Goal: Task Accomplishment & Management: Manage account settings

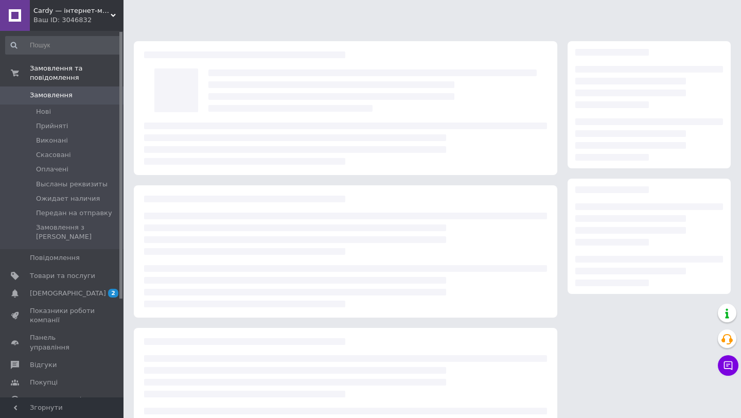
scroll to position [52, 0]
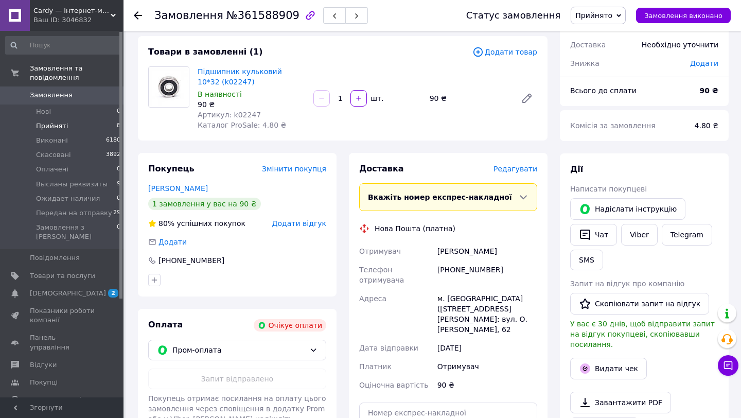
click at [52, 126] on span "Прийняті" at bounding box center [52, 125] width 32 height 9
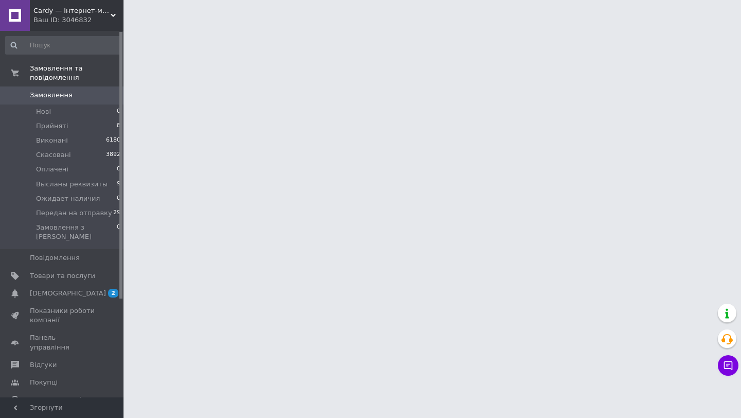
click at [48, 289] on span "[DEMOGRAPHIC_DATA]" at bounding box center [68, 293] width 76 height 9
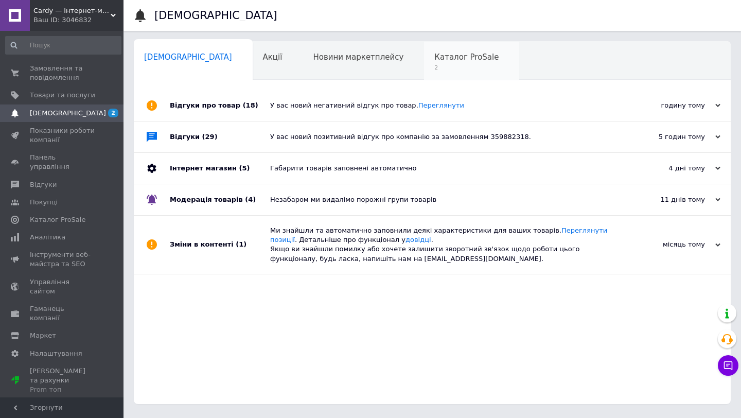
click at [434, 68] on span "2" at bounding box center [466, 68] width 64 height 8
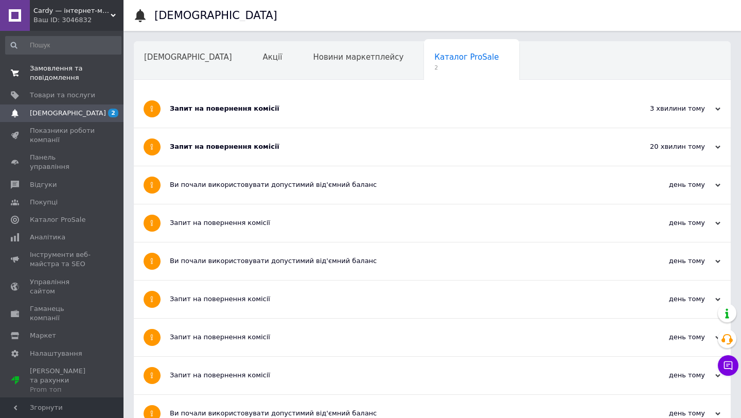
click at [66, 65] on span "Замовлення та повідомлення" at bounding box center [62, 73] width 65 height 19
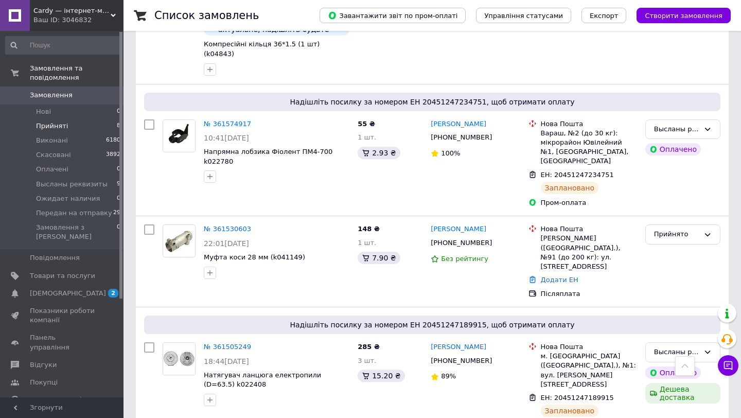
click at [77, 125] on li "Прийняті 8" at bounding box center [63, 126] width 127 height 14
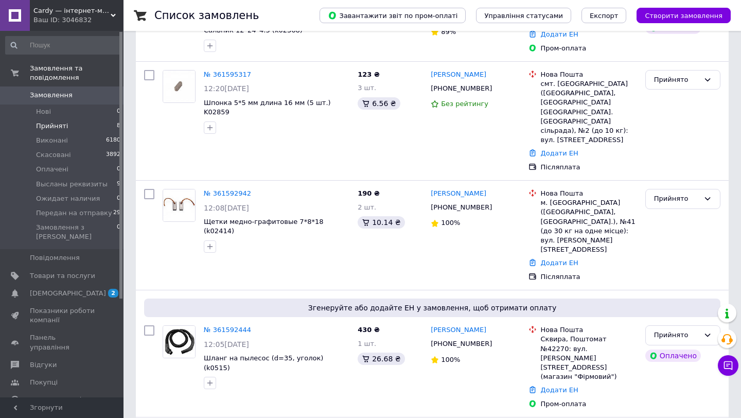
scroll to position [620, 0]
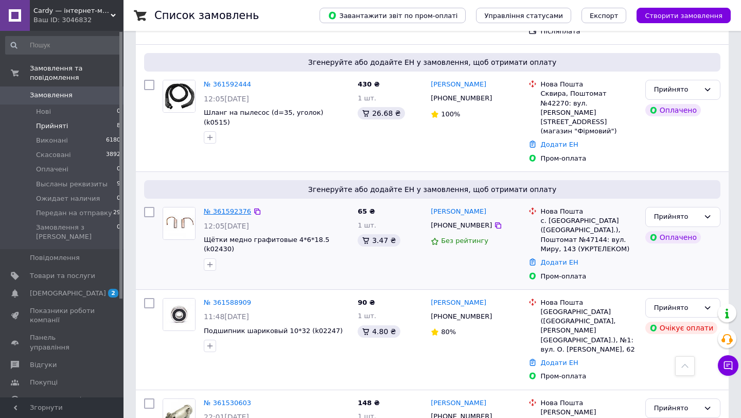
click at [223, 207] on link "№ 361592376" at bounding box center [227, 211] width 47 height 8
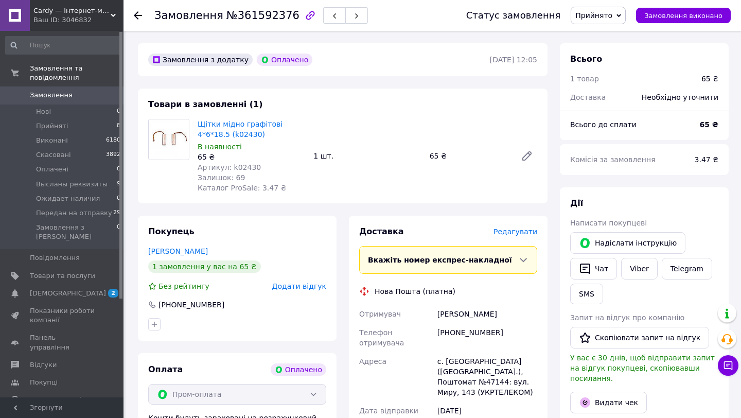
scroll to position [306, 0]
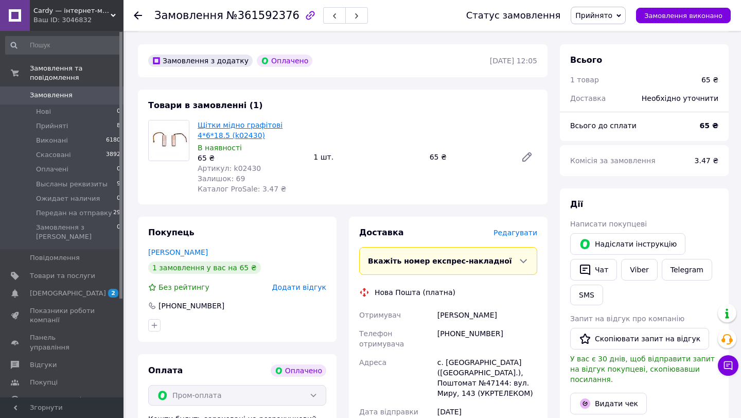
click at [282, 121] on link "Щітки мідно графітові 4*6*18.5 (k02430)" at bounding box center [240, 130] width 85 height 19
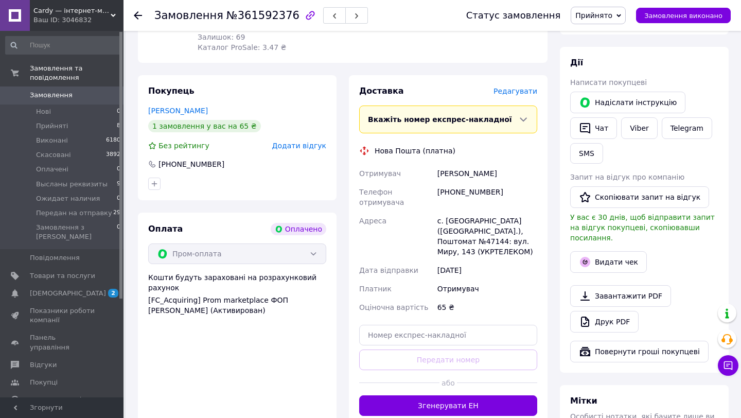
scroll to position [463, 0]
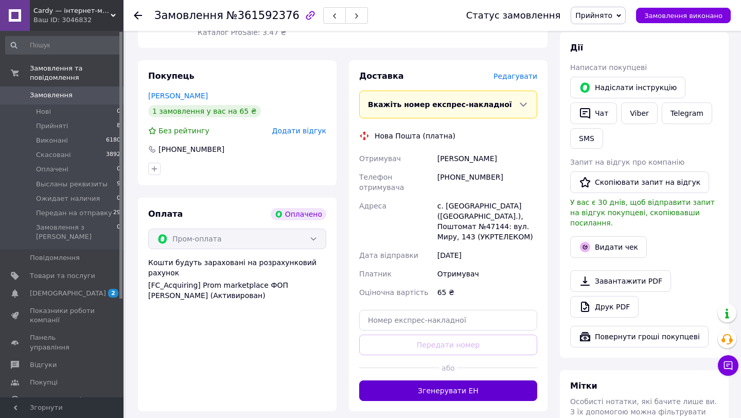
click at [462, 380] on button "Згенерувати ЕН" at bounding box center [448, 390] width 178 height 21
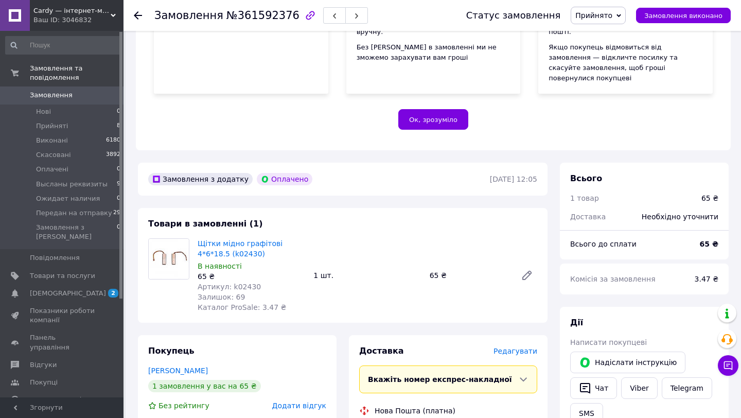
scroll to position [188, 0]
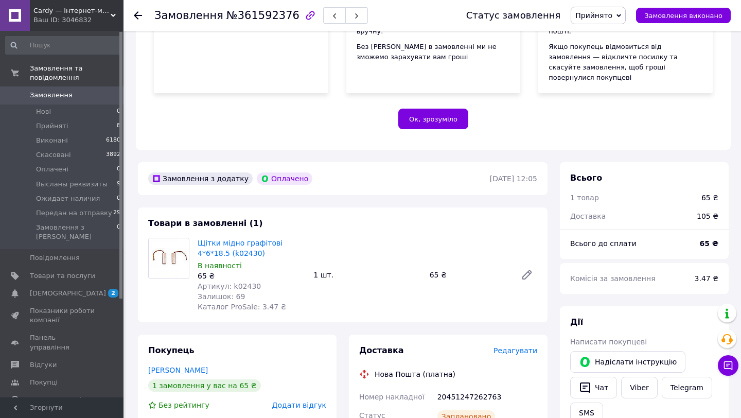
click at [595, 17] on span "Прийнято" at bounding box center [593, 15] width 37 height 8
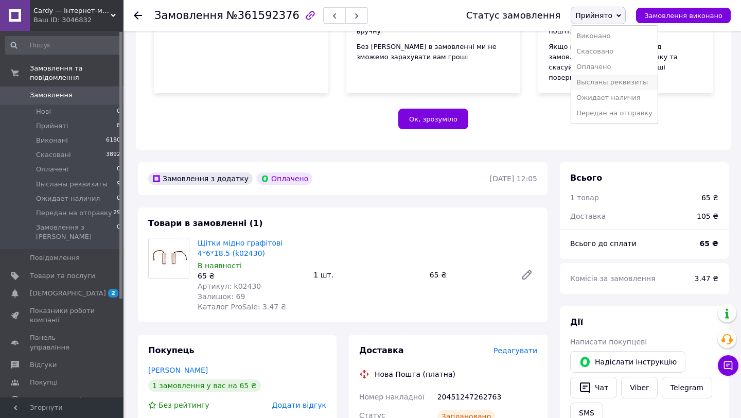
click at [601, 83] on li "Высланы реквизиты" at bounding box center [614, 82] width 86 height 15
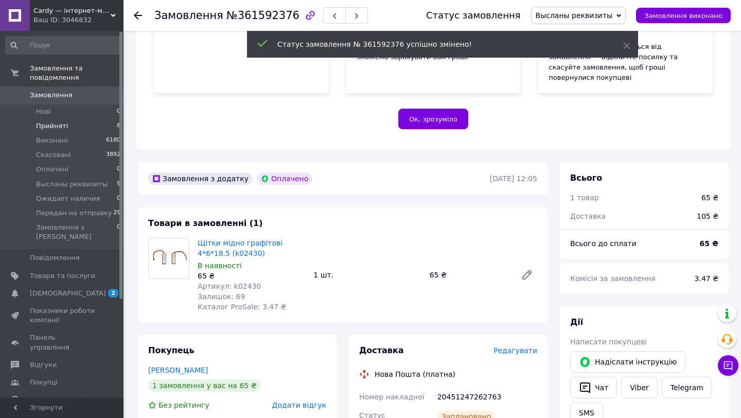
click at [76, 131] on li "Прийняті 8" at bounding box center [63, 126] width 127 height 14
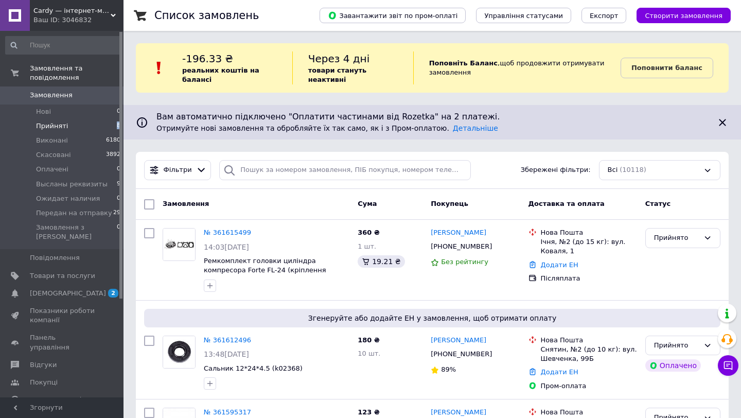
click at [69, 133] on ul "Нові 0 Прийняті 8 Виконані 6180 Скасовані 3892 Оплачені 0 Высланы реквизиты 9 О…" at bounding box center [63, 176] width 127 height 145
click at [64, 112] on li "Нові 0" at bounding box center [63, 111] width 127 height 14
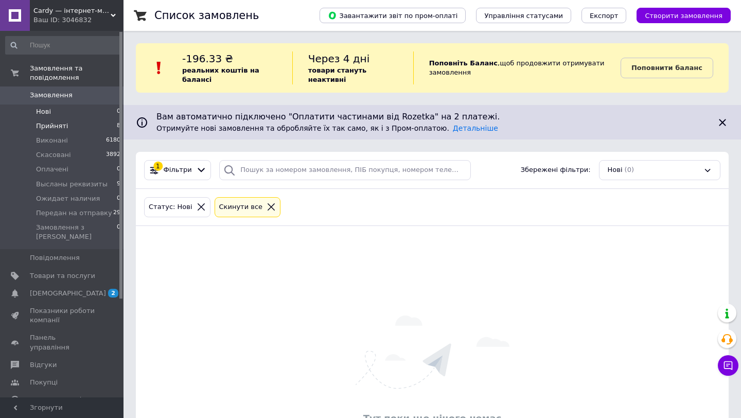
click at [70, 122] on li "Прийняті 8" at bounding box center [63, 126] width 127 height 14
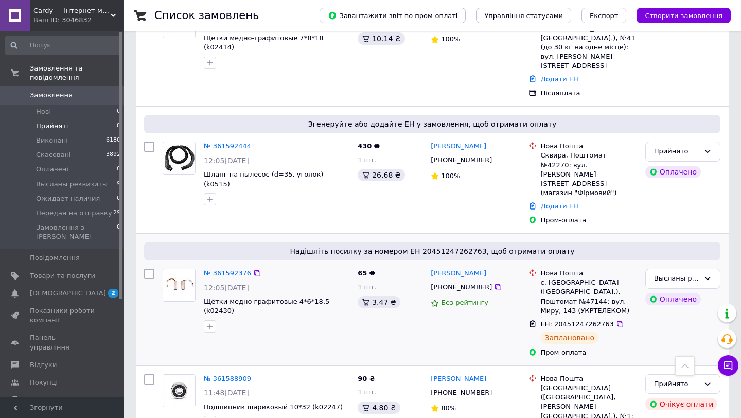
scroll to position [547, 0]
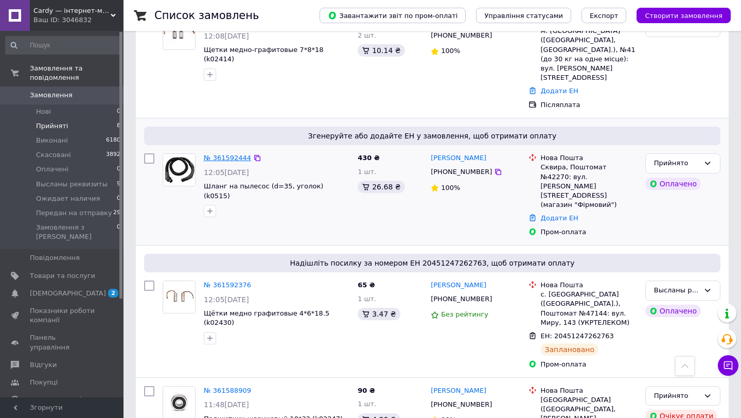
click at [225, 154] on link "№ 361592444" at bounding box center [227, 158] width 47 height 8
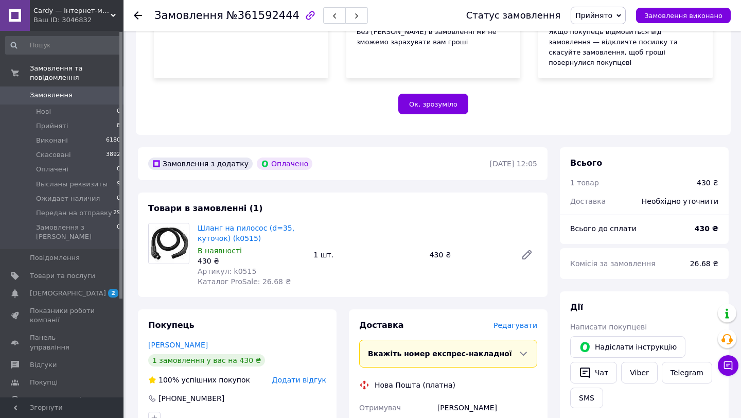
scroll to position [218, 0]
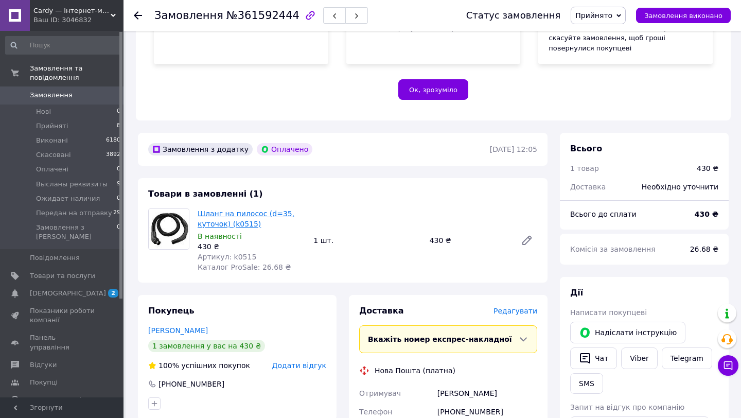
click at [249, 209] on link "Шланг на пилосос (d=35, куточок) (k0515)" at bounding box center [246, 218] width 97 height 19
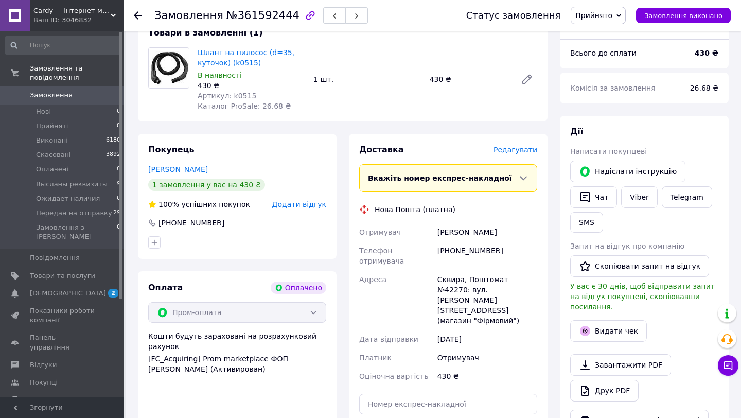
scroll to position [380, 0]
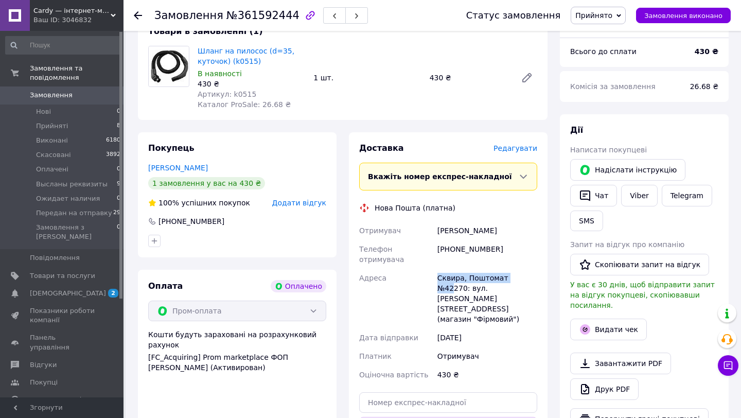
drag, startPoint x: 437, startPoint y: 249, endPoint x: 523, endPoint y: 251, distance: 86.0
click at [523, 269] on div "Сквира, Поштомат №42270: вул. Богачевського, 9 (магазин "Фірмовий")" at bounding box center [487, 299] width 104 height 60
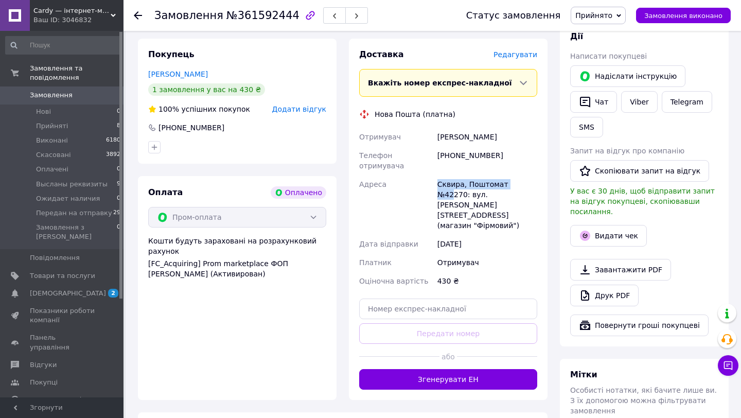
scroll to position [473, 0]
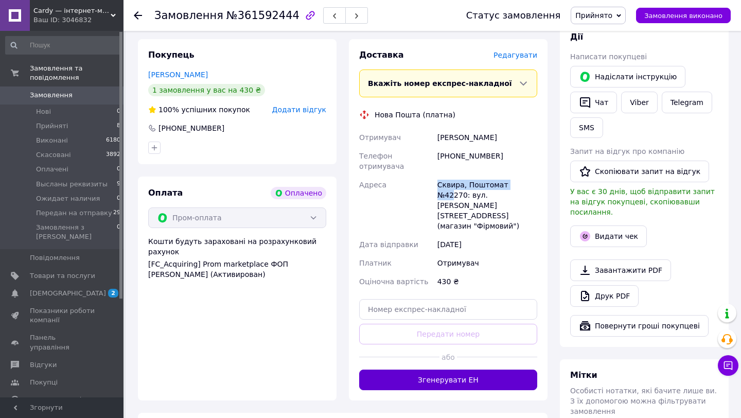
click at [466, 370] on button "Згенерувати ЕН" at bounding box center [448, 380] width 178 height 21
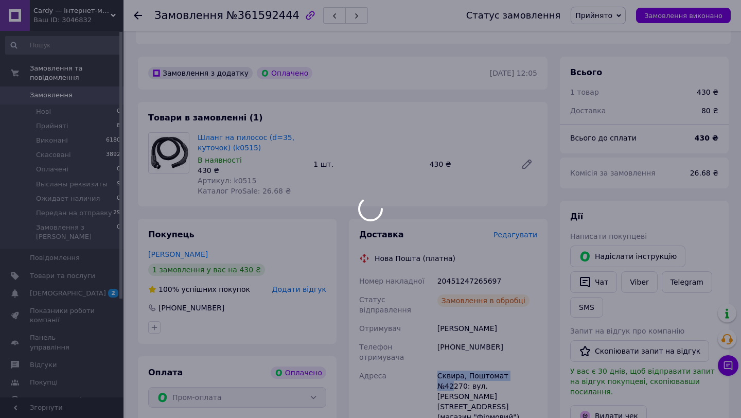
scroll to position [305, 0]
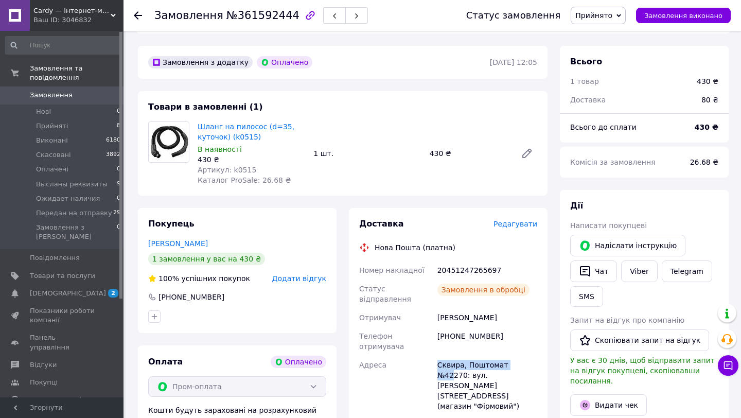
click at [612, 14] on span "Прийнято" at bounding box center [593, 15] width 37 height 8
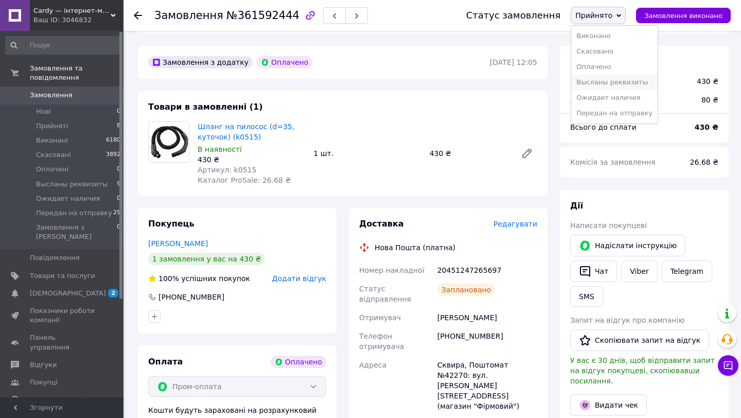
click at [620, 84] on li "Высланы реквизиты" at bounding box center [614, 82] width 86 height 15
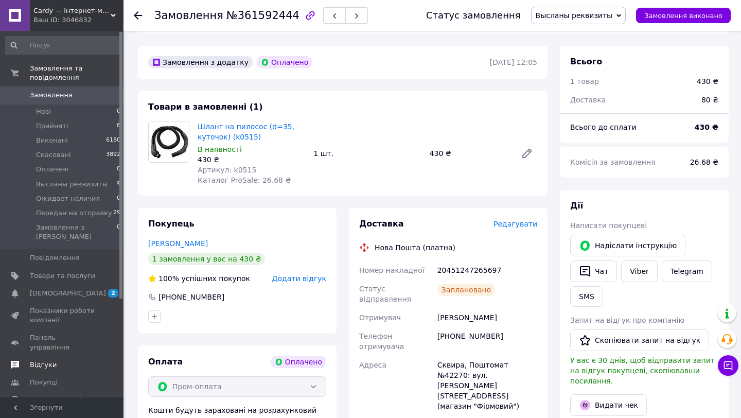
click at [46, 356] on link "Відгуки" at bounding box center [63, 364] width 127 height 17
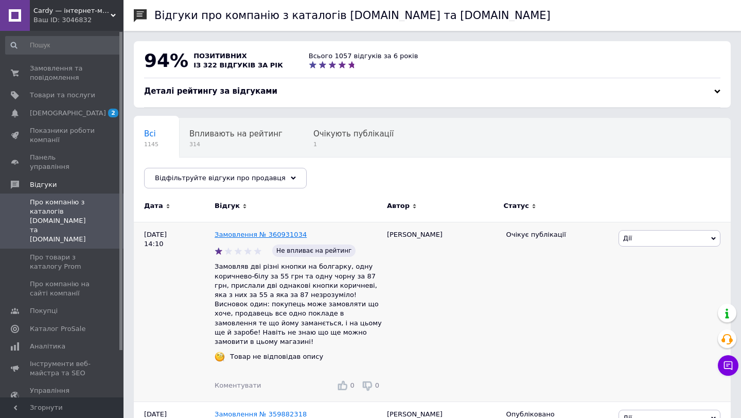
click at [271, 235] on link "Замовлення № 360931034" at bounding box center [261, 235] width 92 height 8
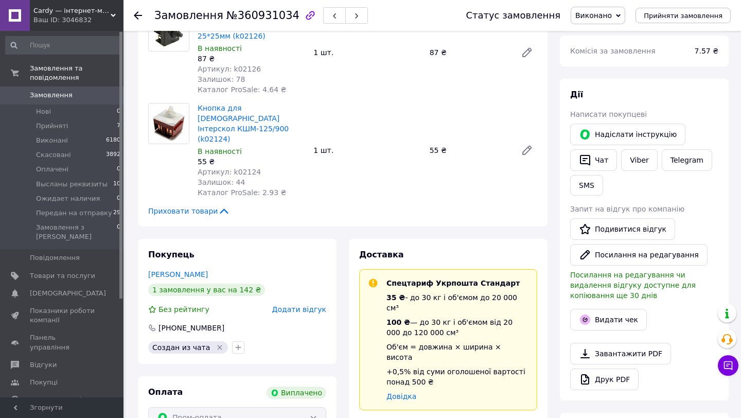
scroll to position [112, 0]
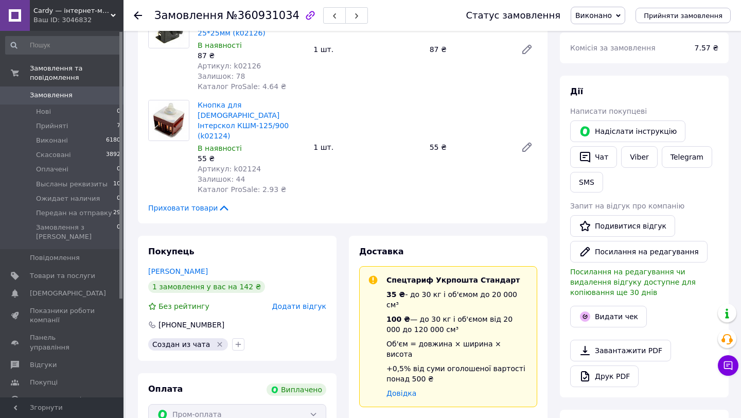
click at [291, 302] on span "Додати відгук" at bounding box center [299, 306] width 54 height 8
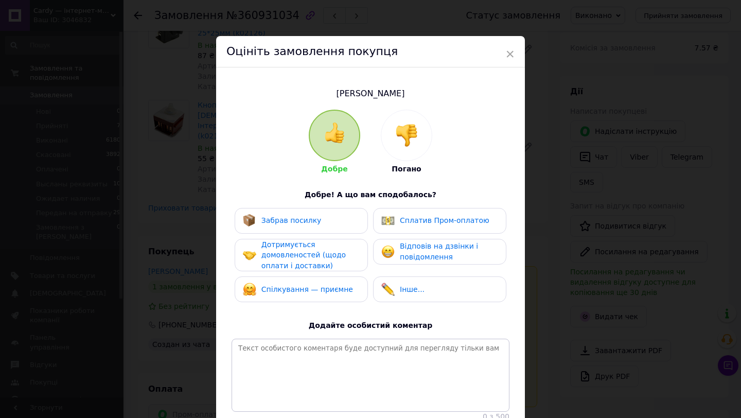
click at [413, 145] on img at bounding box center [406, 135] width 23 height 23
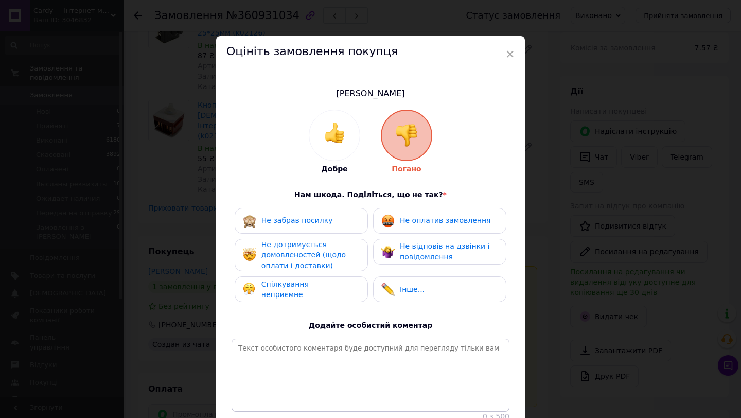
click at [317, 286] on span "Спілкування — неприємне" at bounding box center [289, 289] width 57 height 19
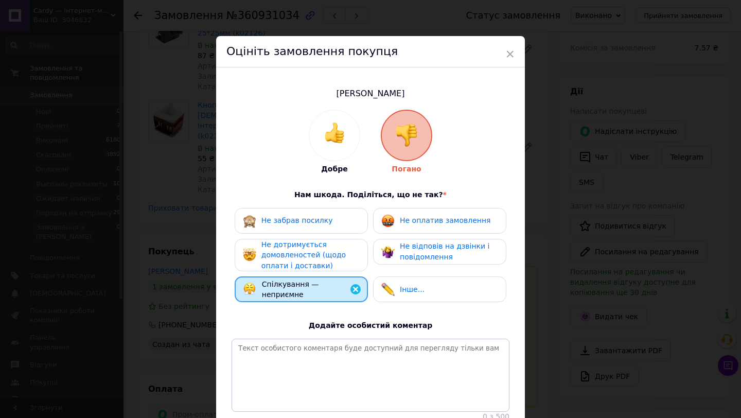
scroll to position [83, 0]
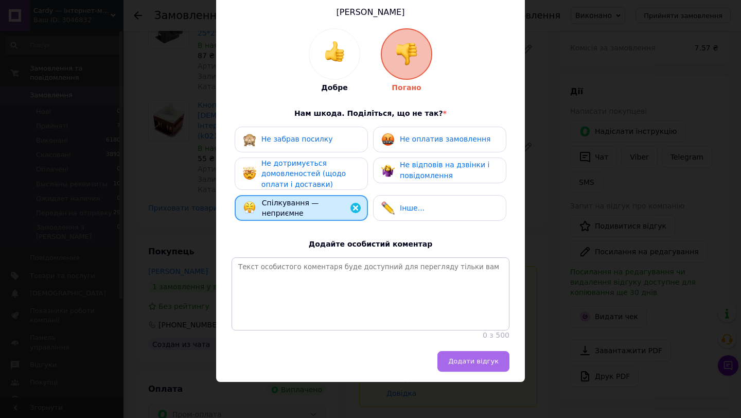
click at [474, 361] on span "Додати відгук" at bounding box center [473, 361] width 50 height 8
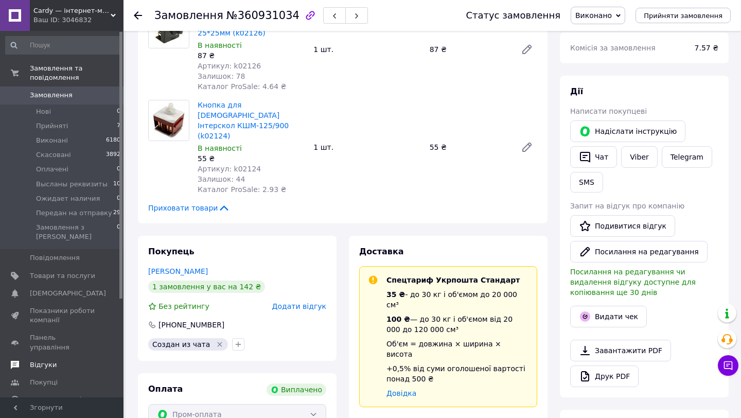
click at [65, 360] on span "Відгуки" at bounding box center [62, 364] width 65 height 9
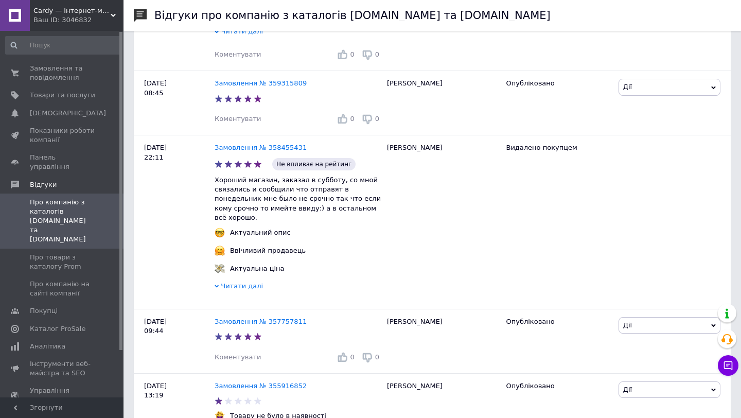
scroll to position [1749, 0]
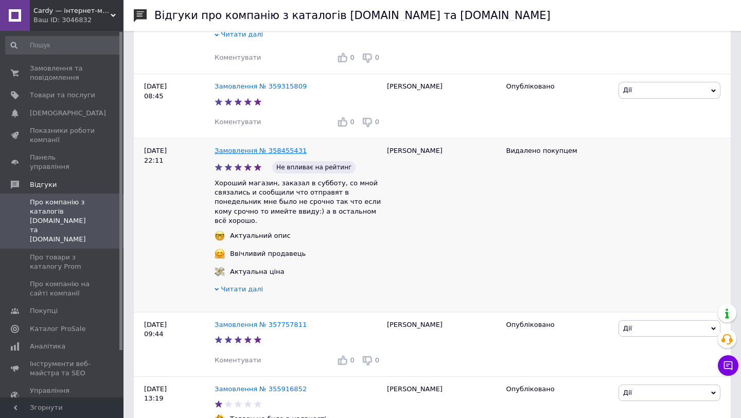
click at [265, 147] on link "Замовлення № 358455431" at bounding box center [261, 151] width 92 height 8
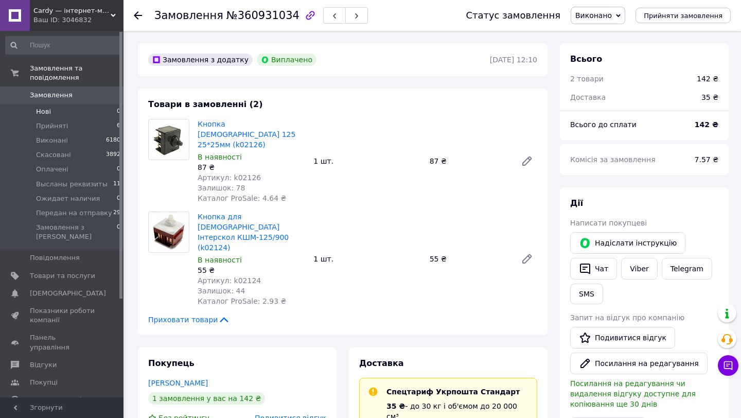
click at [61, 113] on li "Нові 0" at bounding box center [63, 111] width 127 height 14
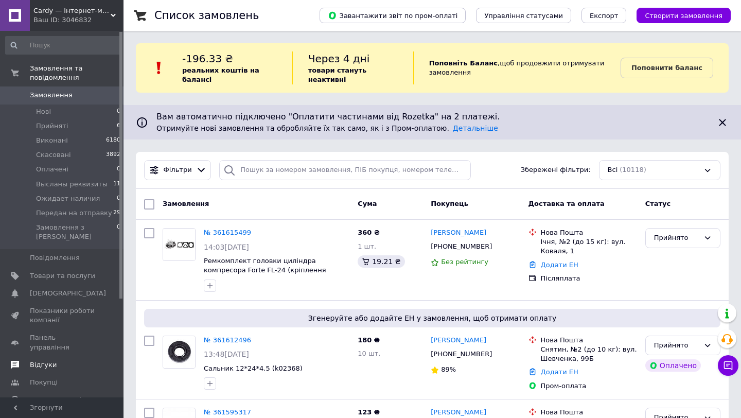
click at [47, 360] on span "Відгуки" at bounding box center [43, 364] width 27 height 9
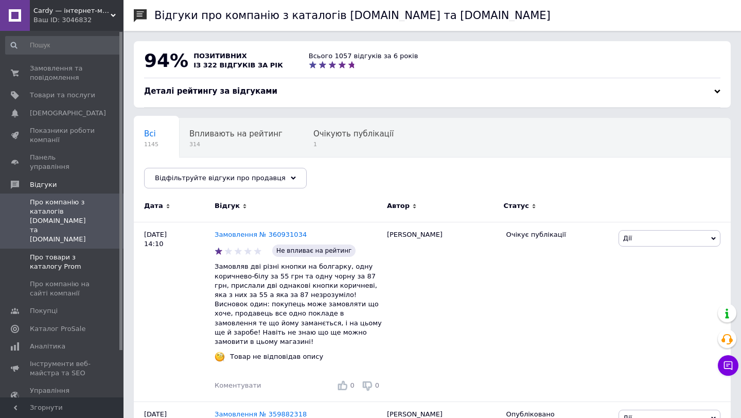
click at [41, 253] on span "Про товари з каталогу Prom" at bounding box center [62, 262] width 65 height 19
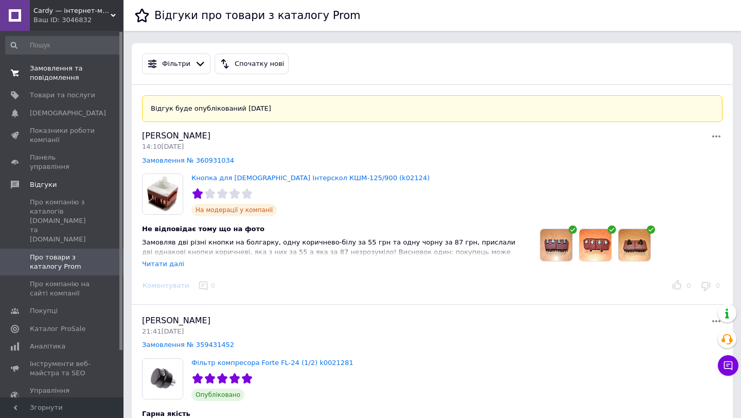
click at [83, 81] on span "Замовлення та повідомлення" at bounding box center [62, 73] width 65 height 19
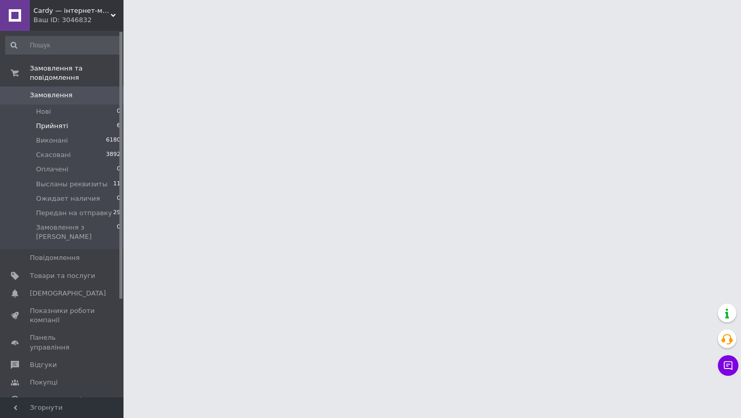
click at [77, 121] on li "Прийняті 6" at bounding box center [63, 126] width 127 height 14
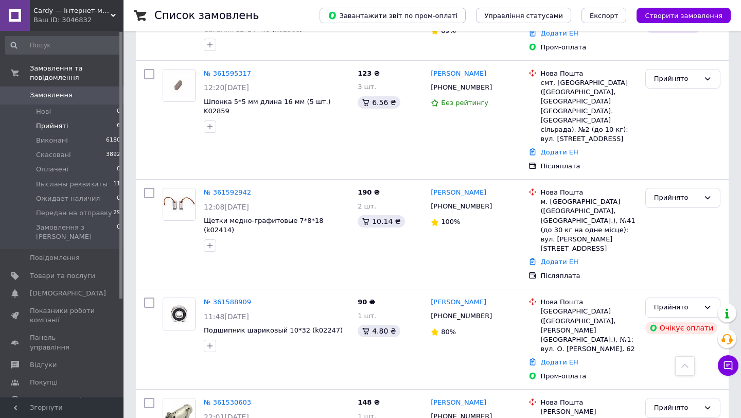
scroll to position [394, 0]
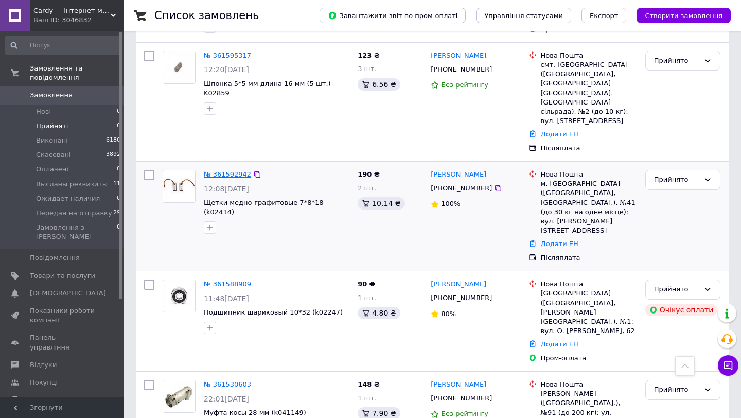
click at [225, 170] on link "№ 361592942" at bounding box center [227, 174] width 47 height 8
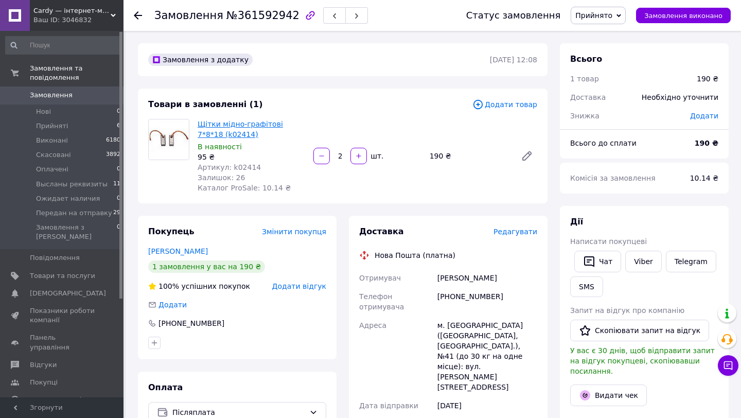
click at [254, 125] on link "Щітки мідно-графітові 7*8*18 (k02414)" at bounding box center [240, 129] width 85 height 19
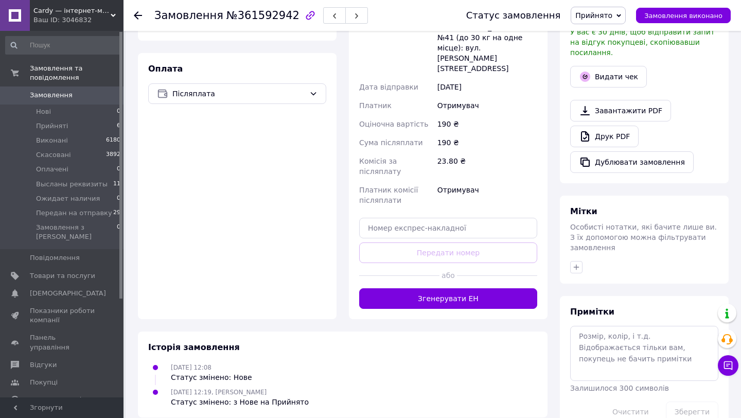
scroll to position [335, 0]
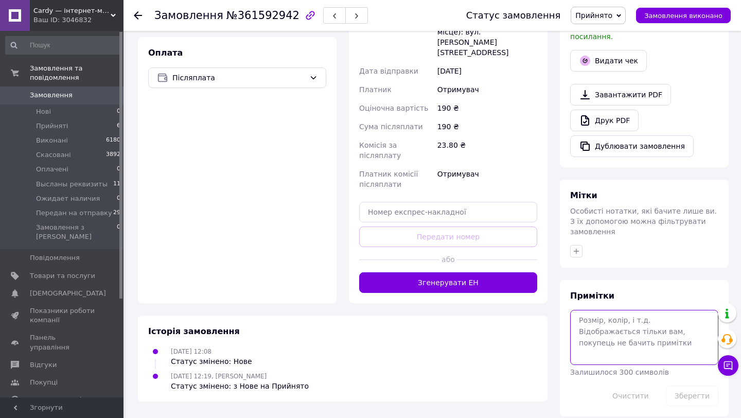
click at [603, 334] on textarea at bounding box center [644, 337] width 148 height 55
type textarea "відміне"
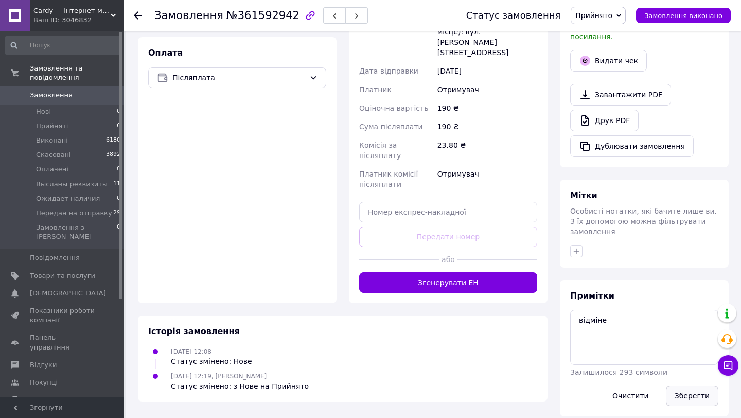
click at [682, 385] on button "Зберегти" at bounding box center [692, 395] width 52 height 21
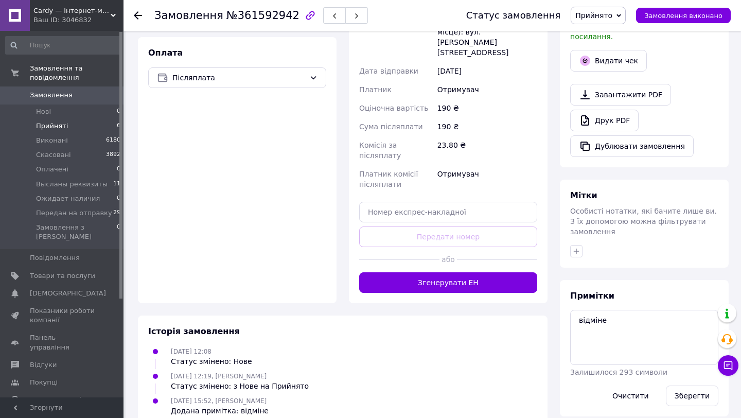
click at [63, 124] on span "Прийняті" at bounding box center [52, 125] width 32 height 9
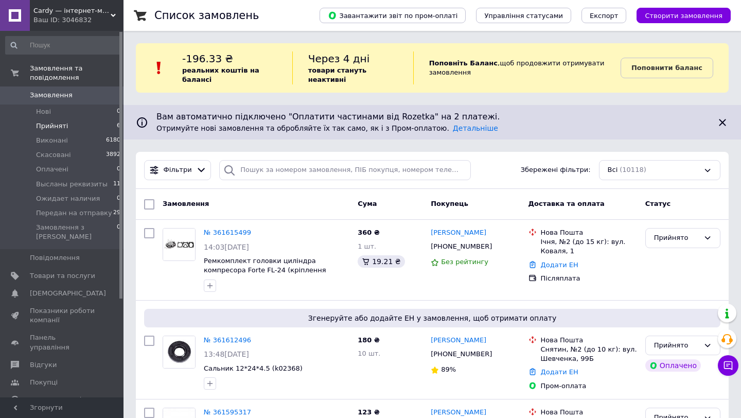
click at [58, 123] on span "Прийняті" at bounding box center [52, 125] width 32 height 9
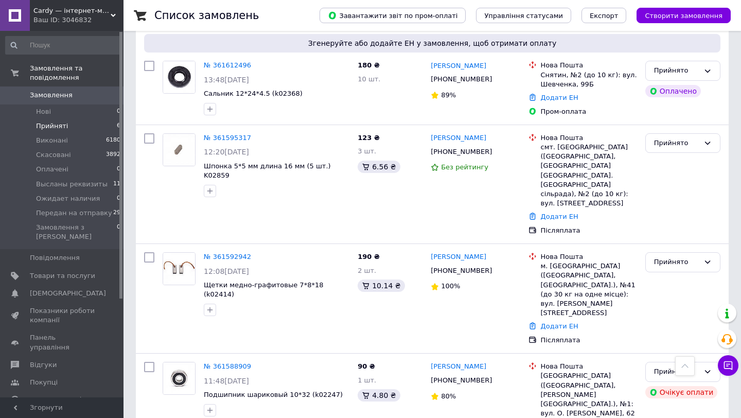
scroll to position [308, 0]
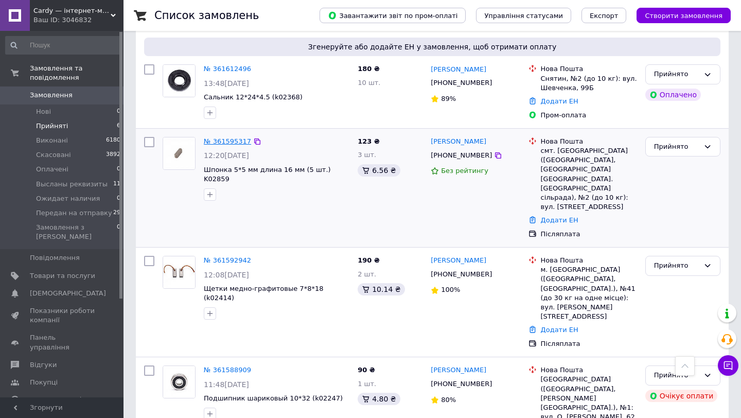
click at [236, 139] on link "№ 361595317" at bounding box center [227, 141] width 47 height 8
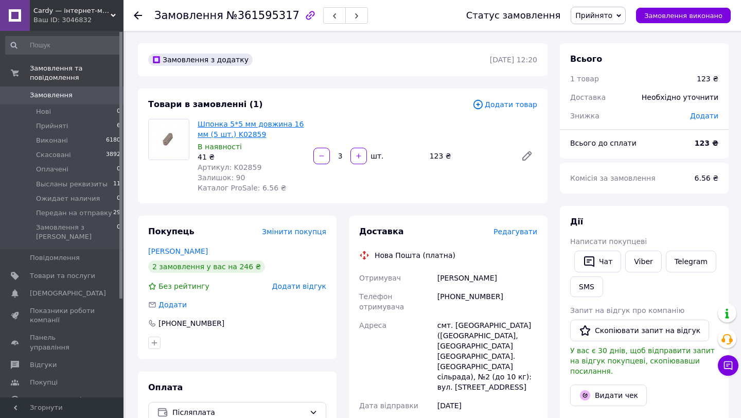
click at [230, 126] on link "Шпонка 5*5 мм довжина 16 мм (5 шт.) K02859" at bounding box center [251, 129] width 106 height 19
click at [402, 98] on div "Товари в замовленні (1) Додати товар Шпонка 5*5 мм довжина 16 мм (5 шт.) K02859…" at bounding box center [343, 146] width 410 height 115
drag, startPoint x: 264, startPoint y: 133, endPoint x: 184, endPoint y: 118, distance: 81.2
click at [184, 119] on div "Шпонка 5*5 мм довжина 16 мм (5 шт.) K02859 В наявності 41 ₴ Артикул: K02859 Зал…" at bounding box center [342, 156] width 397 height 74
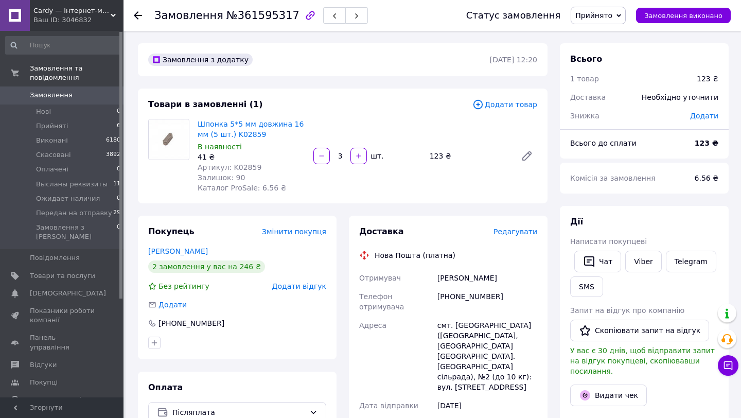
click at [430, 126] on div "Шпонка 5*5 мм довжина 16 мм (5 шт.) K02859 В наявності 41 ₴ Артикул: K02859 Зал…" at bounding box center [368, 156] width 348 height 78
click at [338, 155] on input "3" at bounding box center [340, 156] width 16 height 8
click at [338, 190] on div "Шпонка 5*5 мм довжина 16 мм (5 шт.) K02859 В наявності 41 ₴ Артикул: K02859 Зал…" at bounding box center [368, 156] width 348 height 78
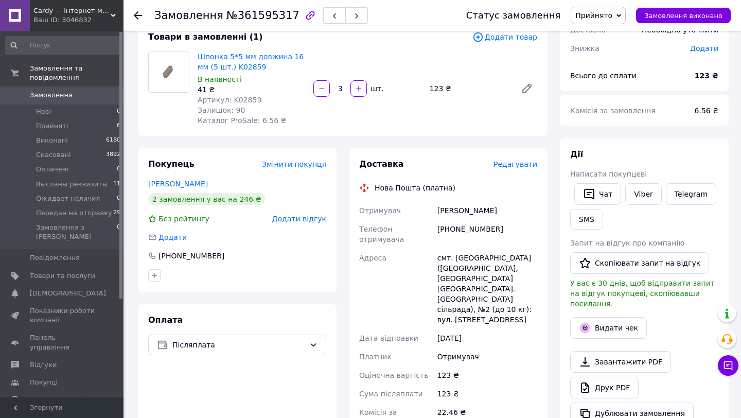
scroll to position [67, 0]
click at [601, 14] on span "Прийнято" at bounding box center [593, 15] width 37 height 8
click at [616, 83] on li "Высланы реквизиты" at bounding box center [614, 82] width 86 height 15
click at [58, 129] on span "Прийняті" at bounding box center [52, 125] width 32 height 9
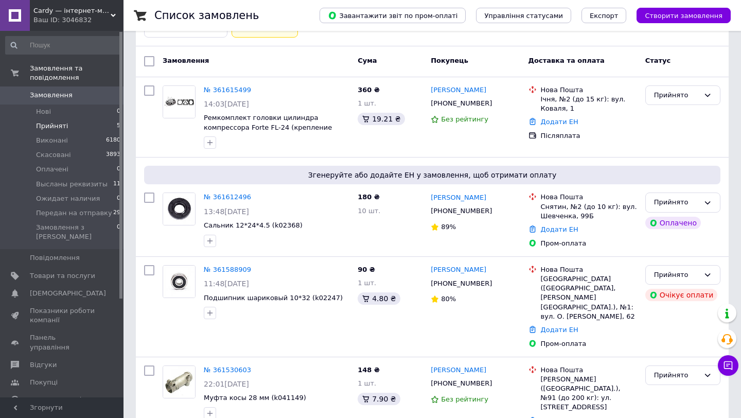
scroll to position [193, 0]
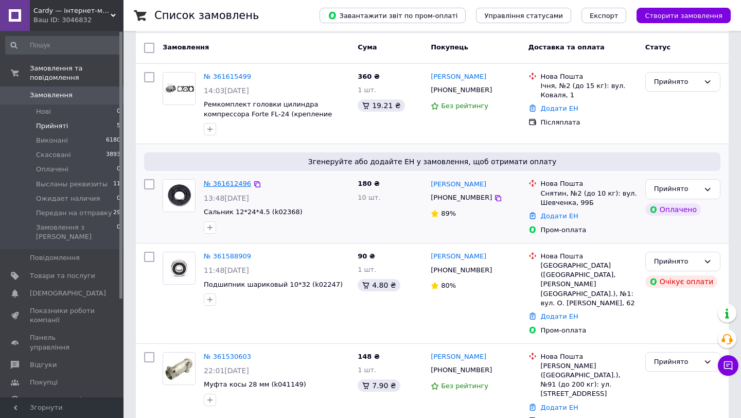
click at [225, 186] on link "№ 361612496" at bounding box center [227, 184] width 47 height 8
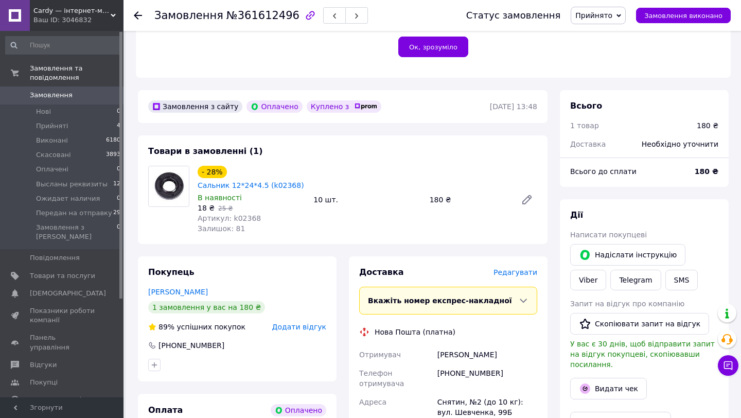
scroll to position [260, 0]
click at [245, 182] on link "Сальник 12*24*4.5 (k02368)" at bounding box center [251, 186] width 107 height 8
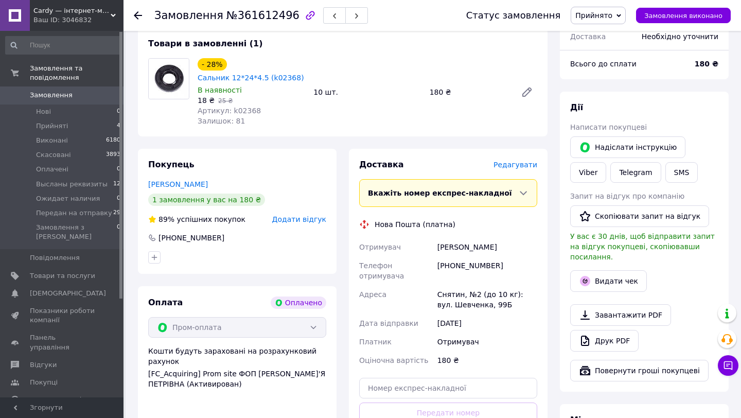
scroll to position [386, 0]
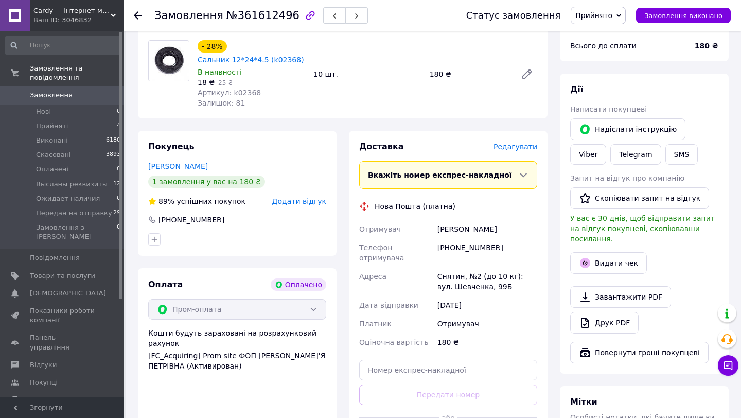
click at [510, 143] on span "Редагувати" at bounding box center [516, 147] width 44 height 8
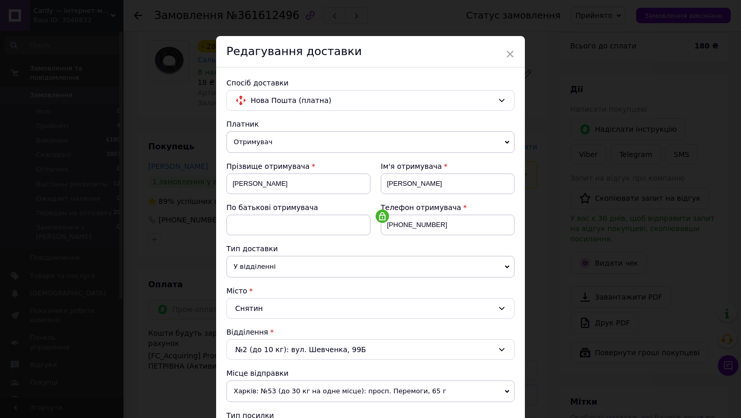
click at [271, 345] on div "№2 (до 10 кг): вул. Шевченка, 99Б" at bounding box center [370, 349] width 288 height 21
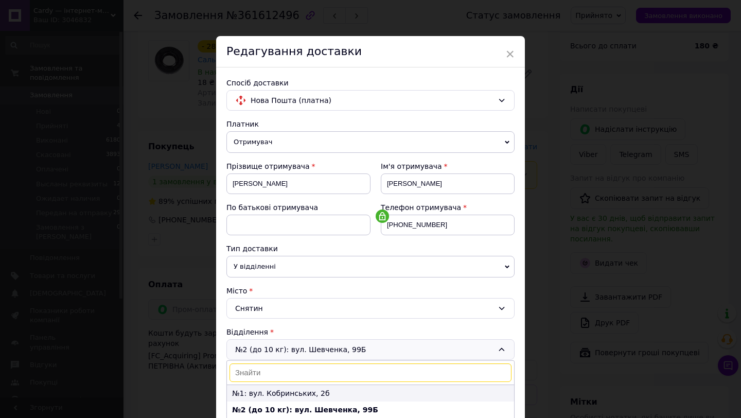
click at [261, 394] on li "№1: вул. Кобринських, 2б" at bounding box center [370, 393] width 287 height 16
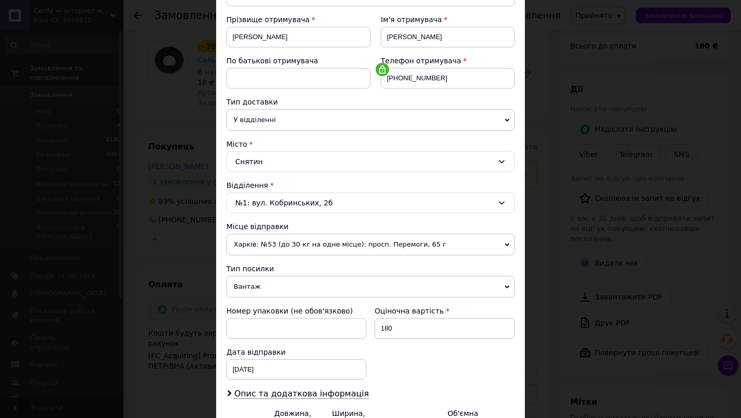
scroll to position [276, 0]
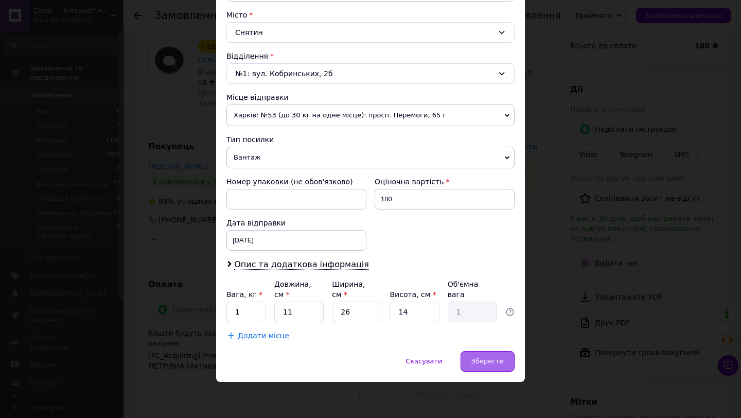
click at [495, 361] on span "Зберегти" at bounding box center [487, 361] width 32 height 8
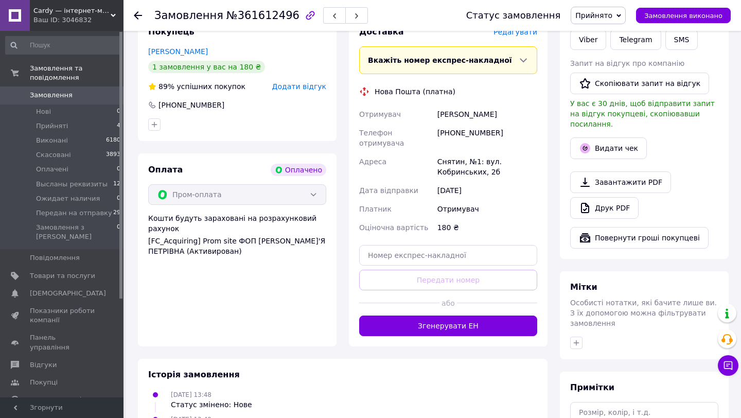
scroll to position [515, 0]
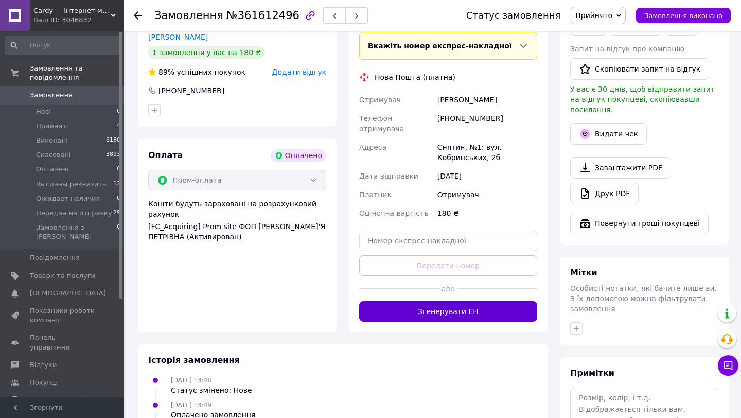
click at [446, 301] on button "Згенерувати ЕН" at bounding box center [448, 311] width 178 height 21
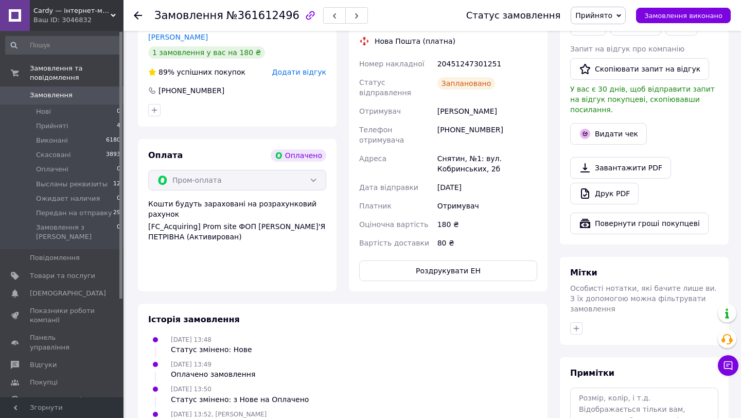
click at [598, 14] on span "Прийнято" at bounding box center [593, 15] width 37 height 8
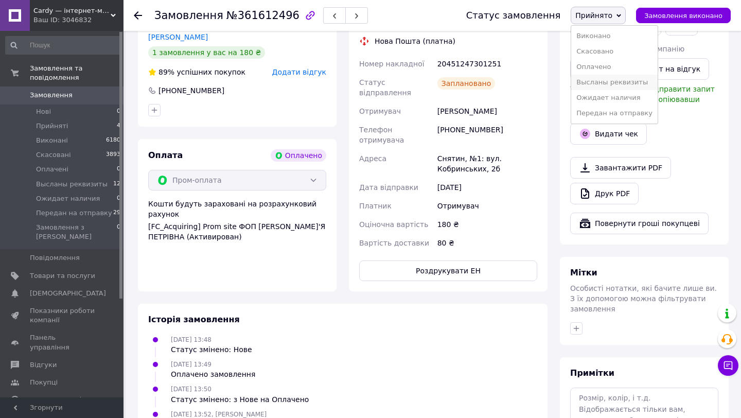
click at [609, 86] on li "Высланы реквизиты" at bounding box center [614, 82] width 86 height 15
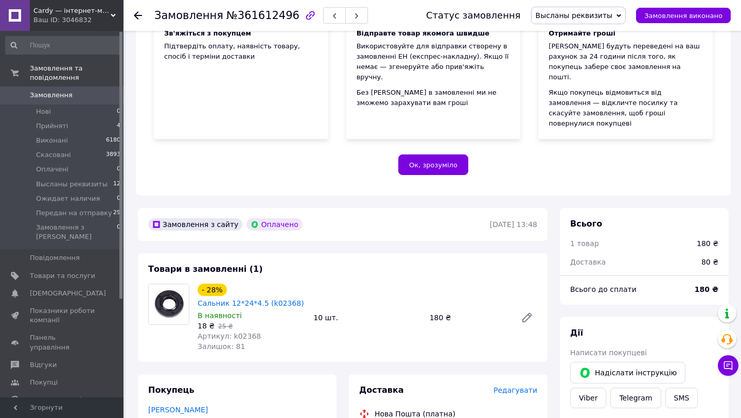
scroll to position [0, 0]
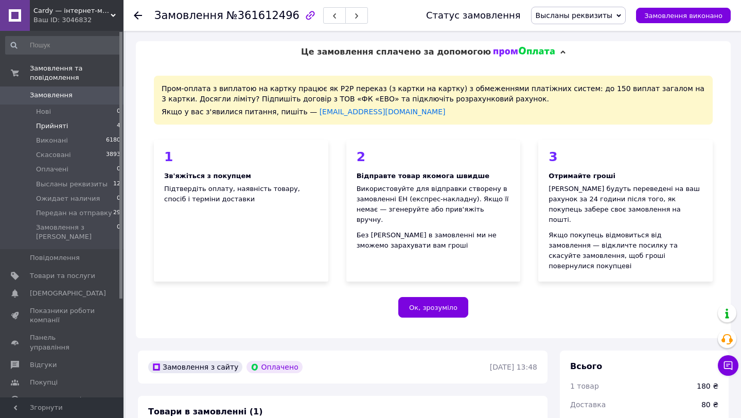
click at [54, 123] on span "Прийняті" at bounding box center [52, 125] width 32 height 9
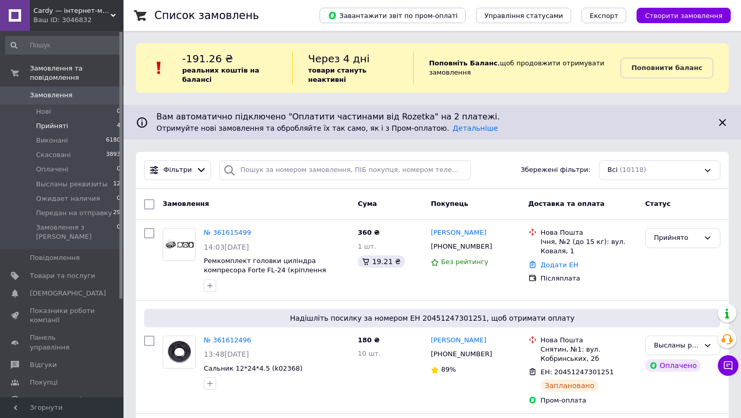
click at [64, 122] on span "Прийняті" at bounding box center [52, 125] width 32 height 9
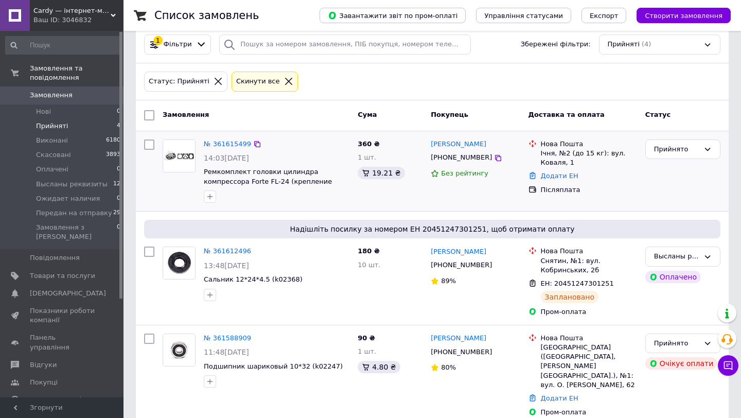
scroll to position [207, 0]
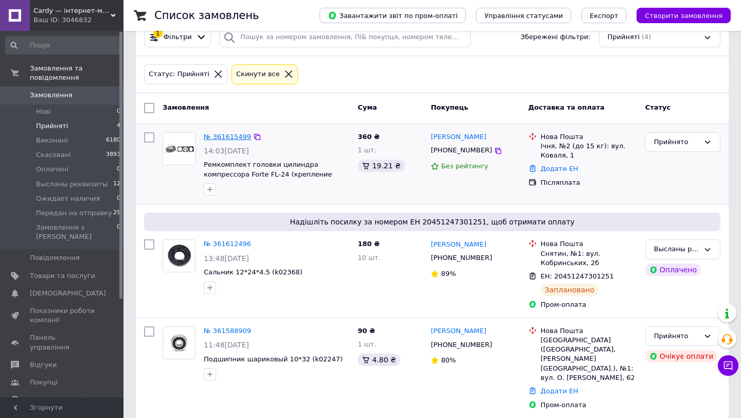
click at [224, 137] on link "№ 361615499" at bounding box center [227, 137] width 47 height 8
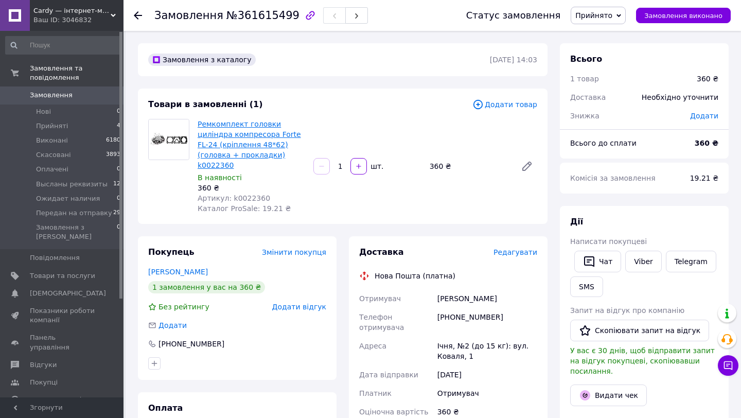
click at [252, 127] on link "Ремкомплект головки циліндра компресора Forte FL-24 (кріплення 48*62) (головка …" at bounding box center [249, 144] width 103 height 49
drag, startPoint x: 424, startPoint y: 172, endPoint x: 459, endPoint y: 172, distance: 34.5
click at [459, 172] on div "Ремкомплект головки циліндра компресора Forte FL-24 (кріплення 48*62) (головка …" at bounding box center [368, 166] width 348 height 99
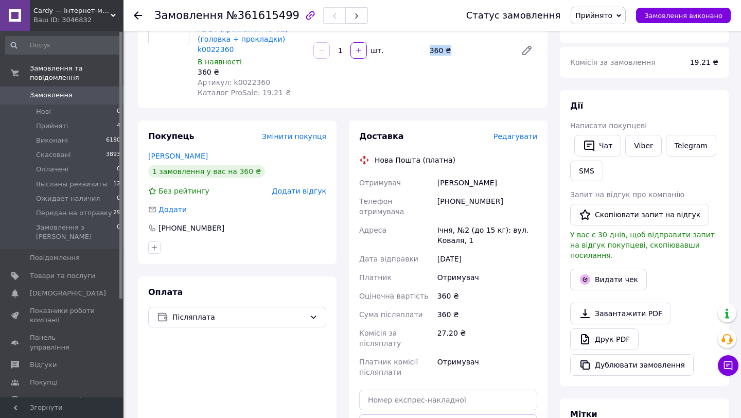
scroll to position [120, 0]
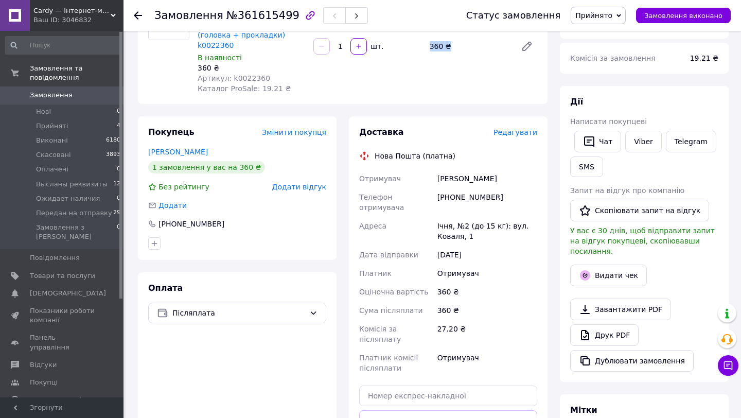
click at [591, 22] on span "Прийнято" at bounding box center [598, 15] width 55 height 17
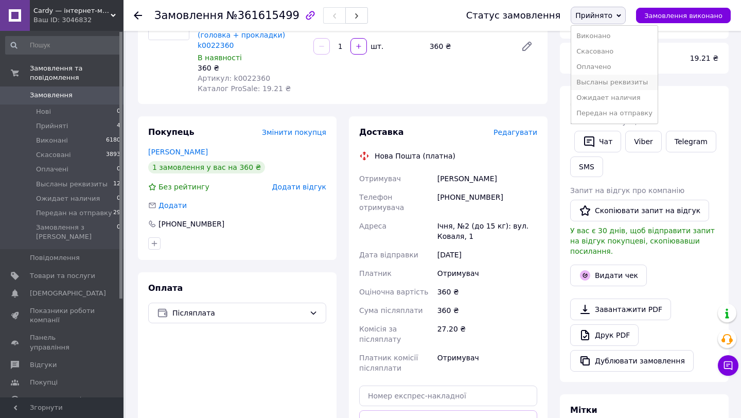
click at [609, 84] on li "Высланы реквизиты" at bounding box center [614, 82] width 86 height 15
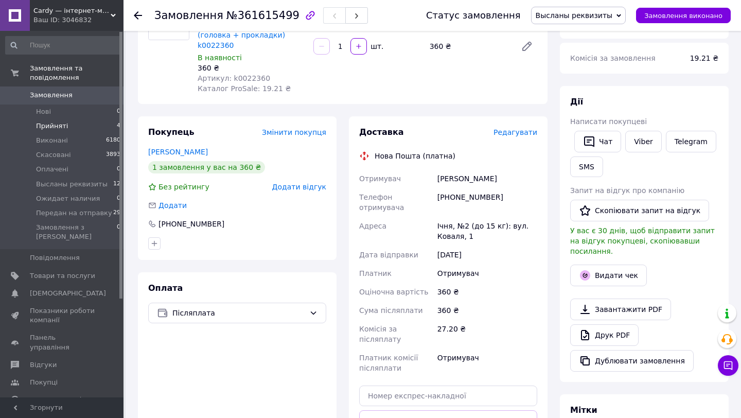
click at [71, 127] on li "Прийняті 4" at bounding box center [63, 126] width 127 height 14
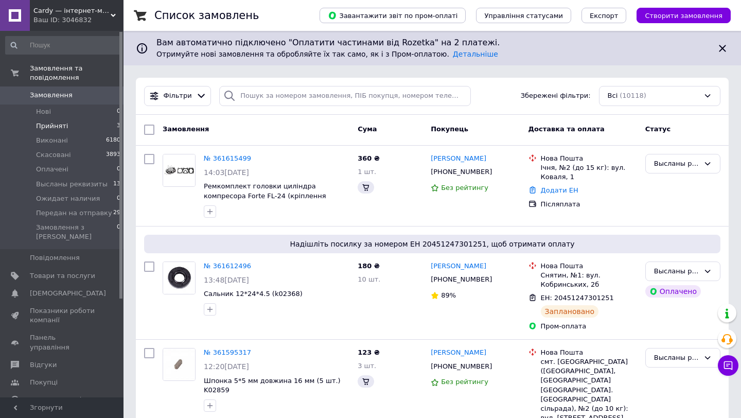
click at [55, 131] on li "Прийняті 3" at bounding box center [63, 126] width 127 height 14
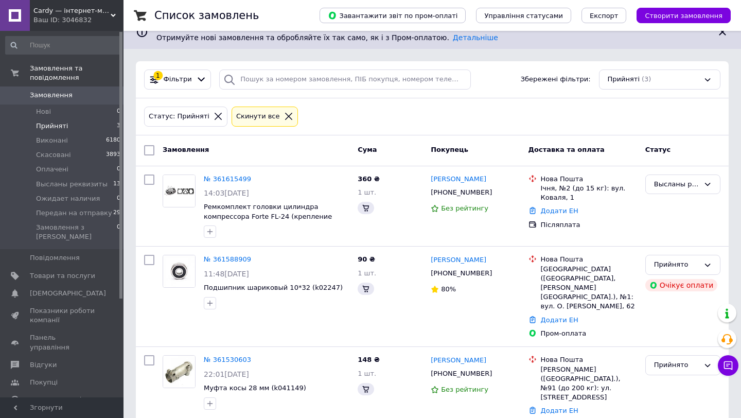
scroll to position [94, 0]
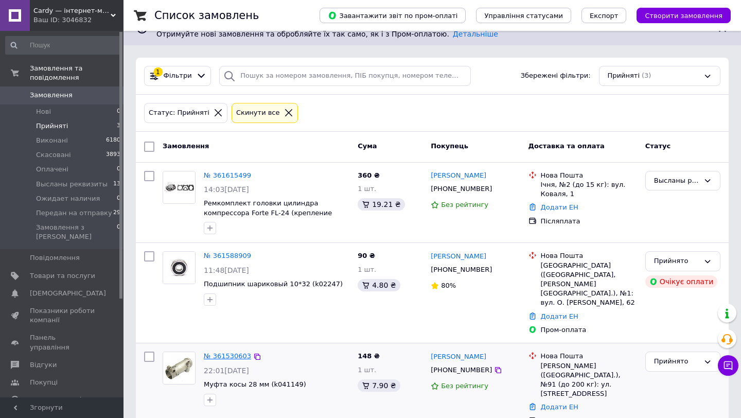
click at [233, 352] on link "№ 361530603" at bounding box center [227, 356] width 47 height 8
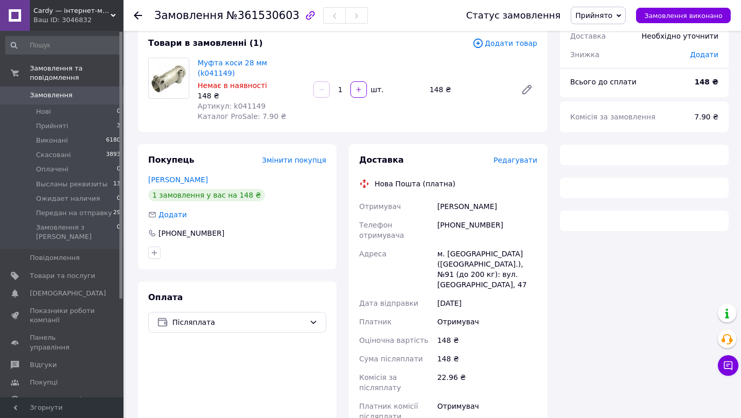
scroll to position [55, 0]
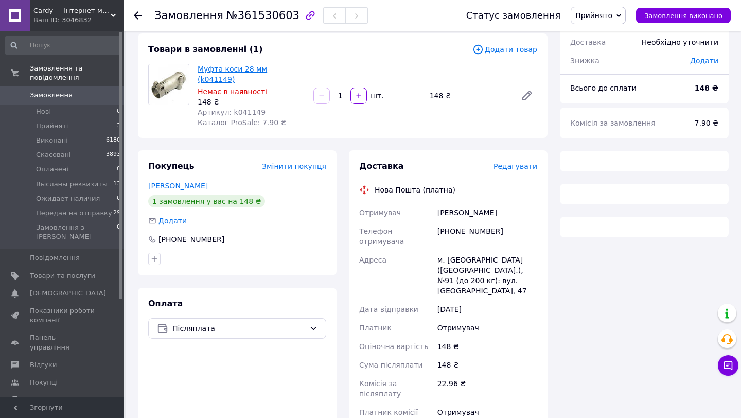
click at [265, 66] on link "Муфта коси 28 мм (k041149)" at bounding box center [232, 74] width 69 height 19
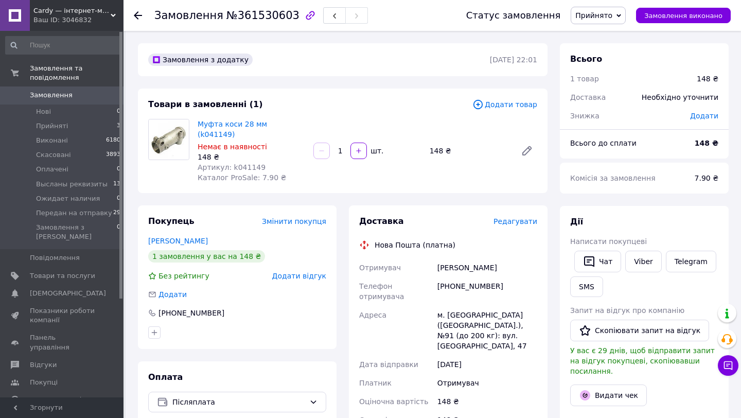
scroll to position [44, 0]
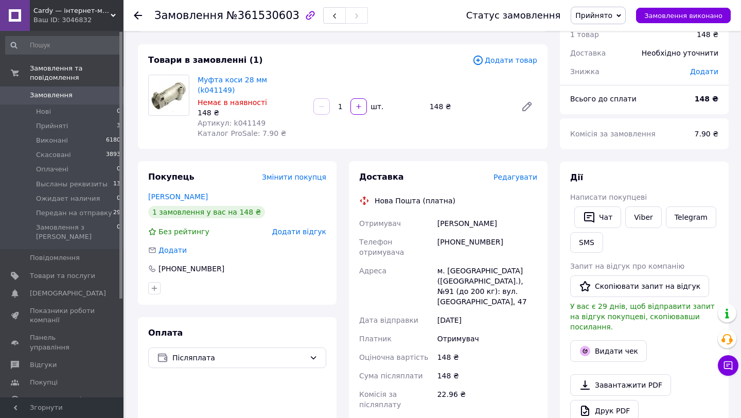
click at [597, 20] on span "Прийнято" at bounding box center [598, 15] width 55 height 17
click at [604, 52] on li "Скасовано" at bounding box center [614, 51] width 86 height 15
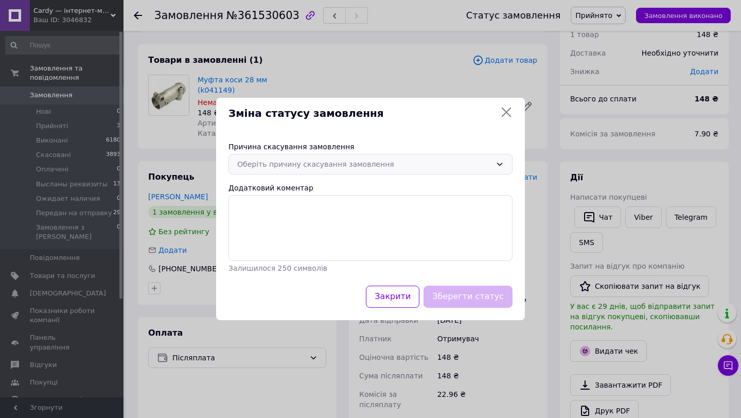
click at [335, 162] on div "Оберіть причину скасування замовлення" at bounding box center [364, 164] width 254 height 11
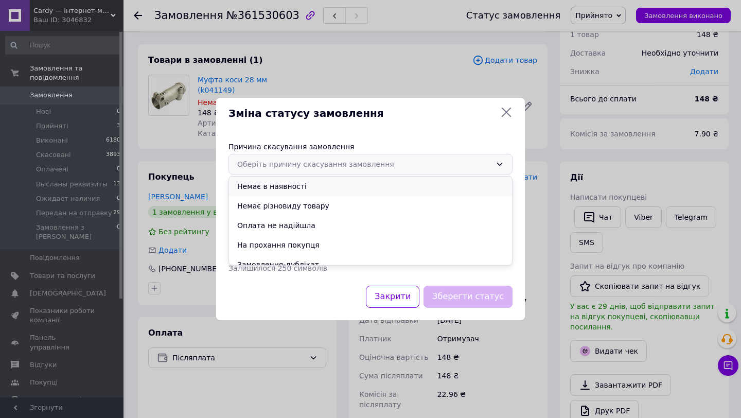
click at [295, 184] on li "Немає в наявності" at bounding box center [370, 187] width 283 height 20
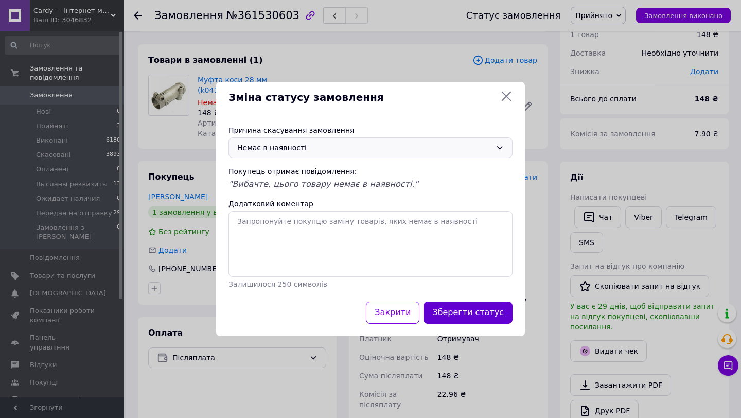
click at [490, 317] on button "Зберегти статус" at bounding box center [468, 313] width 89 height 22
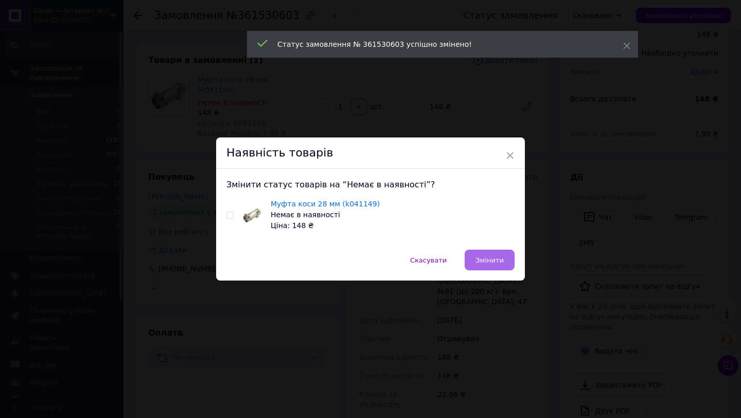
click at [490, 264] on button "Змінити" at bounding box center [490, 260] width 50 height 21
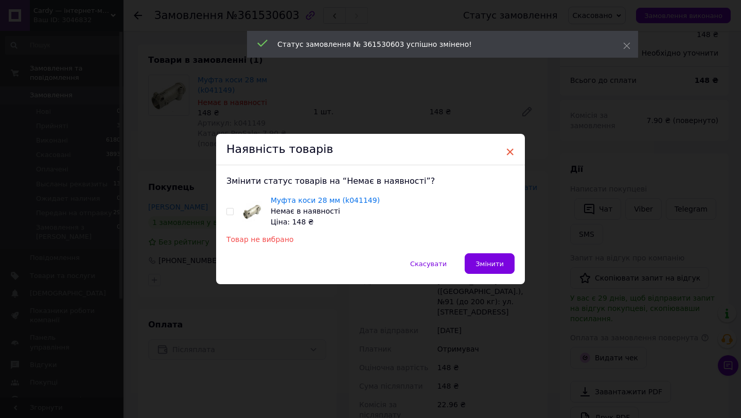
click at [507, 150] on span "×" at bounding box center [509, 151] width 9 height 17
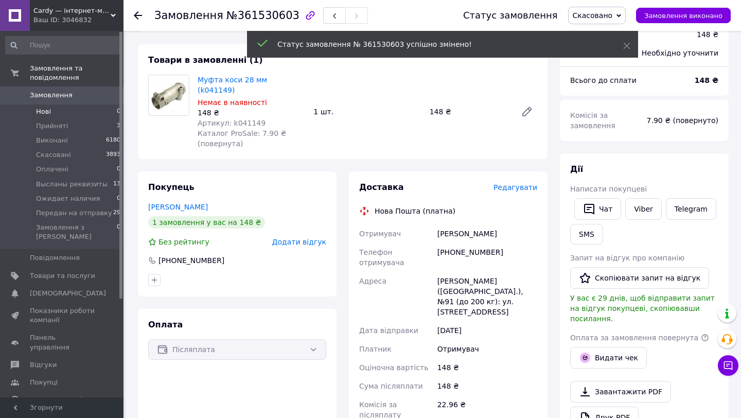
click at [47, 110] on span "Нові" at bounding box center [43, 111] width 15 height 9
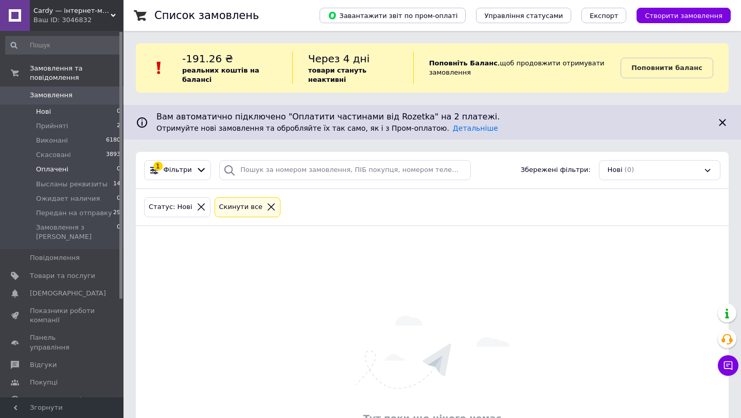
click at [78, 171] on li "Оплачені 0" at bounding box center [63, 169] width 127 height 14
click at [67, 126] on li "Прийняті 2" at bounding box center [63, 126] width 127 height 14
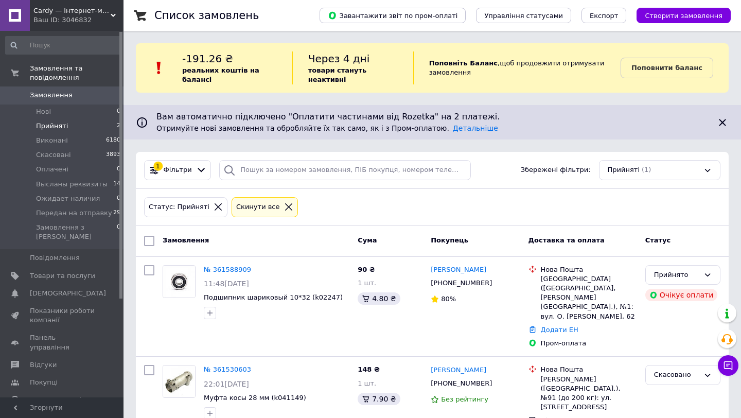
scroll to position [3, 0]
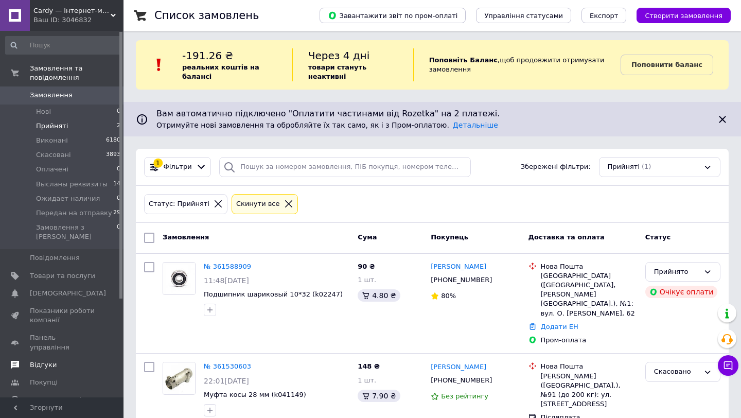
click at [44, 360] on span "Відгуки" at bounding box center [43, 364] width 27 height 9
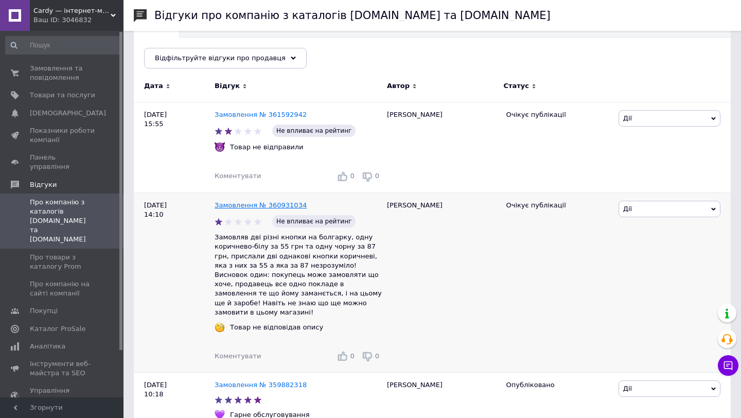
scroll to position [121, 0]
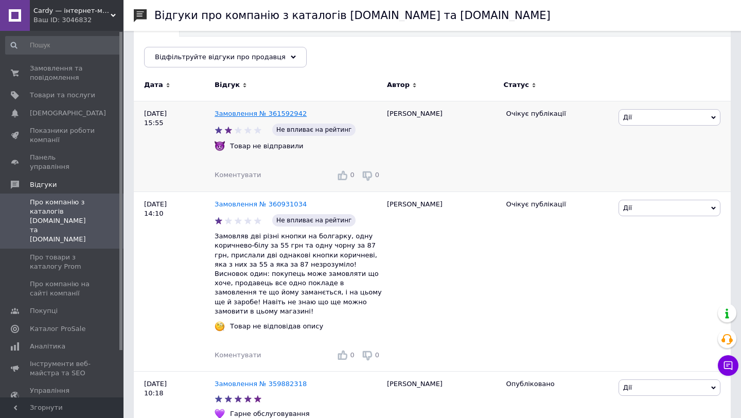
click at [226, 111] on link "Замовлення № 361592942" at bounding box center [261, 114] width 92 height 8
